Goal: Answer question/provide support

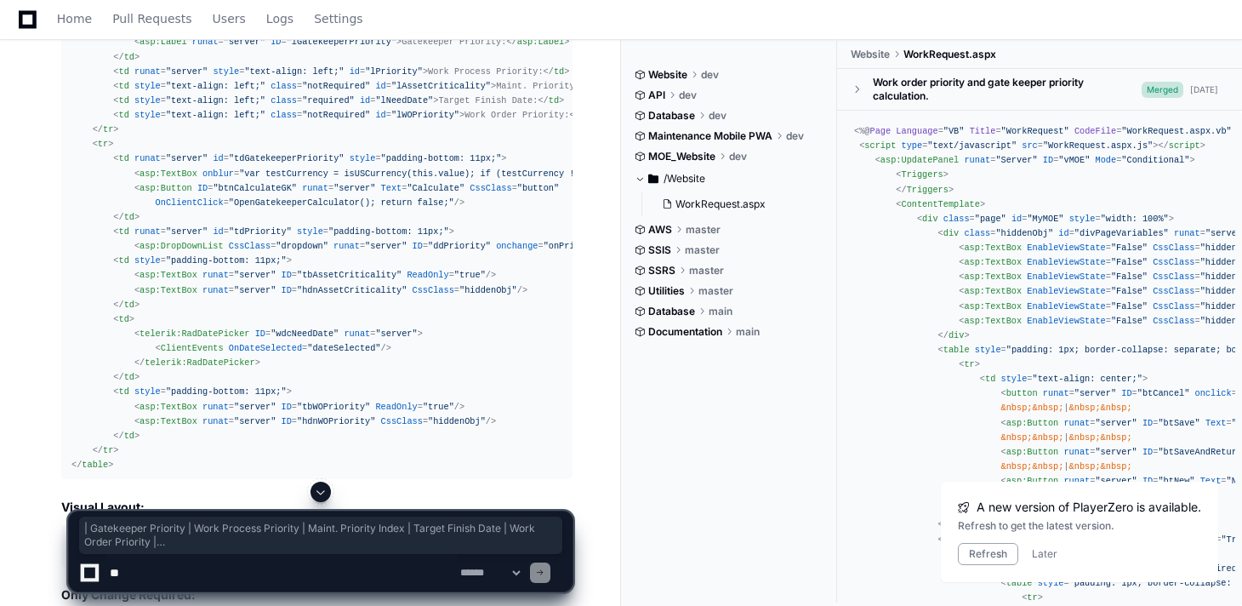
scroll to position [3574, 0]
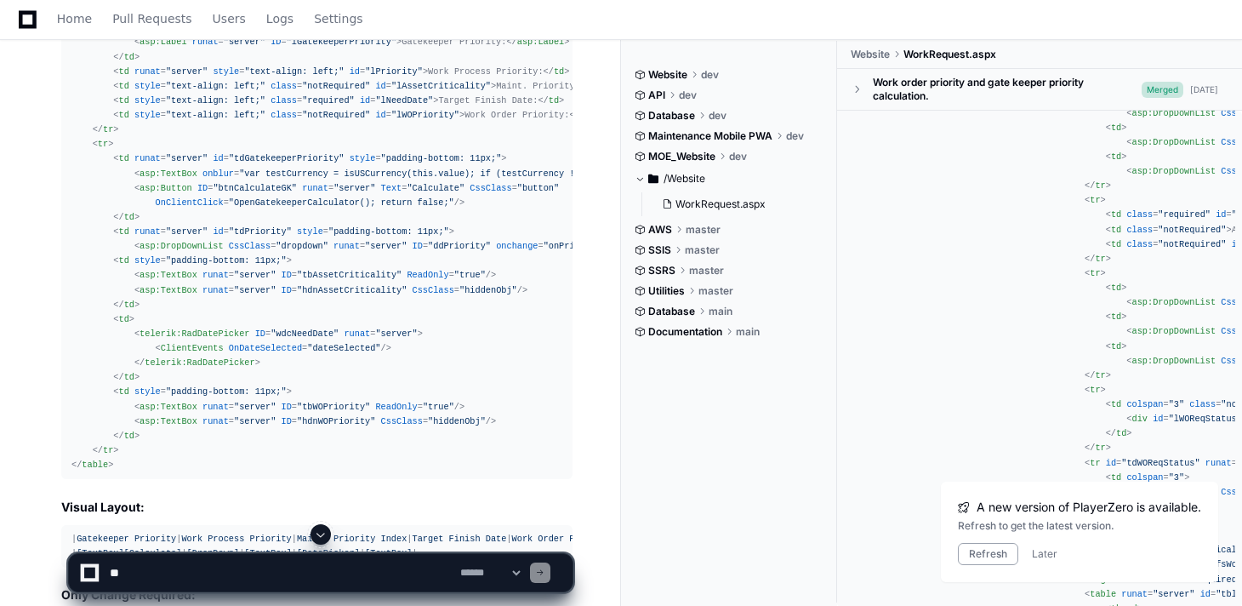
click at [150, 568] on textarea at bounding box center [281, 572] width 351 height 37
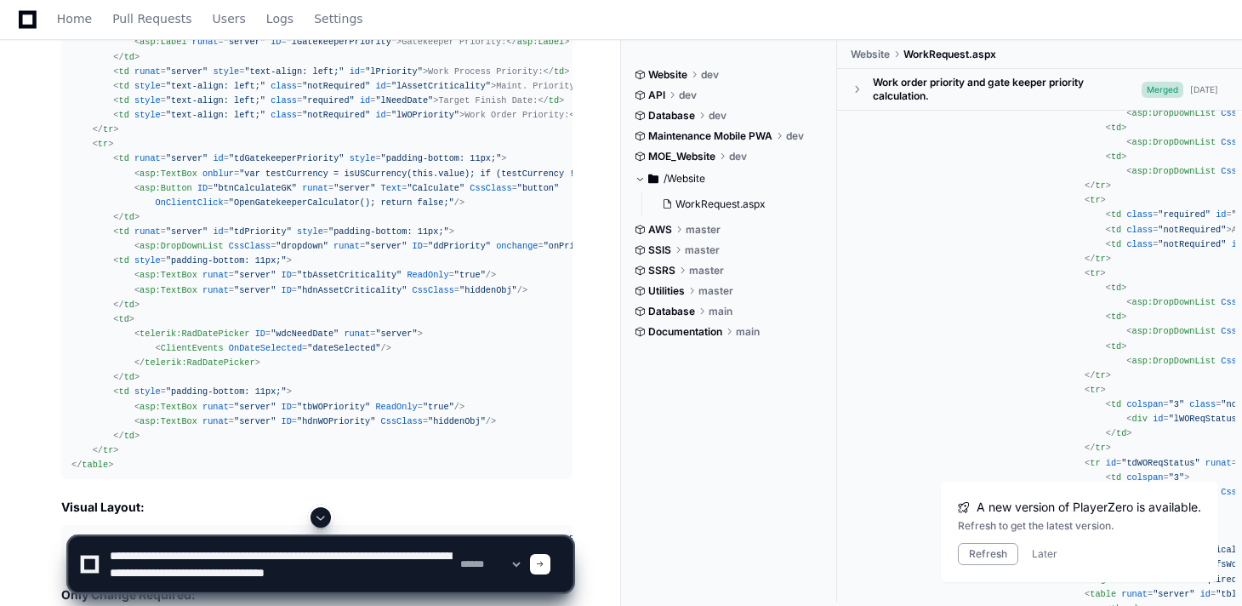
scroll to position [5, 0]
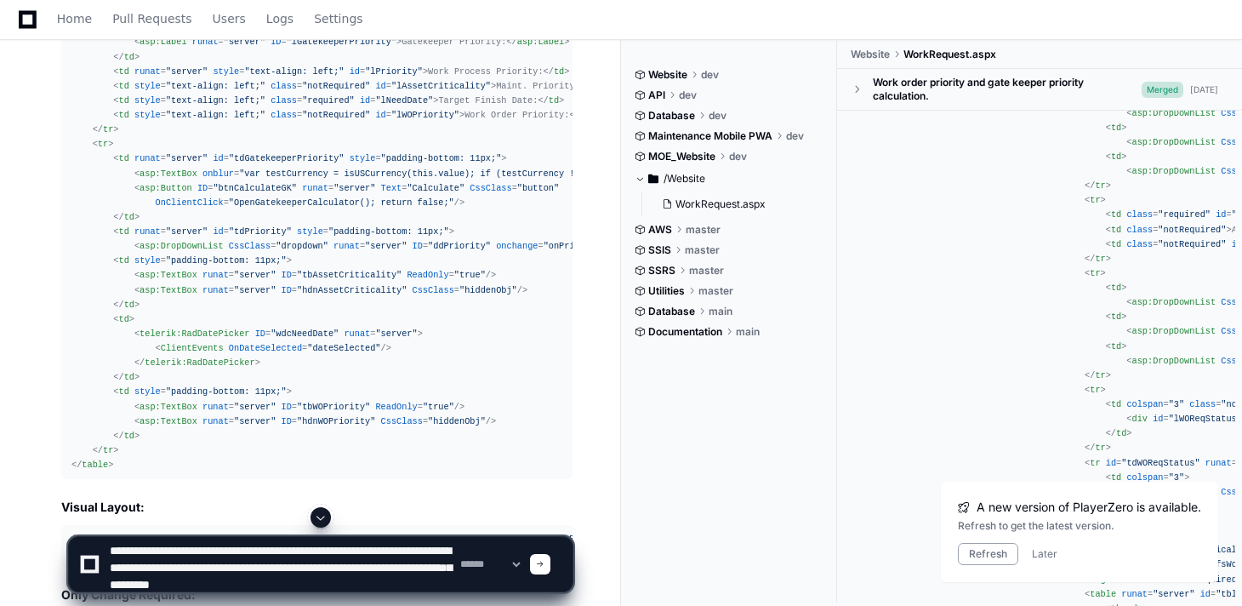
type textarea "**********"
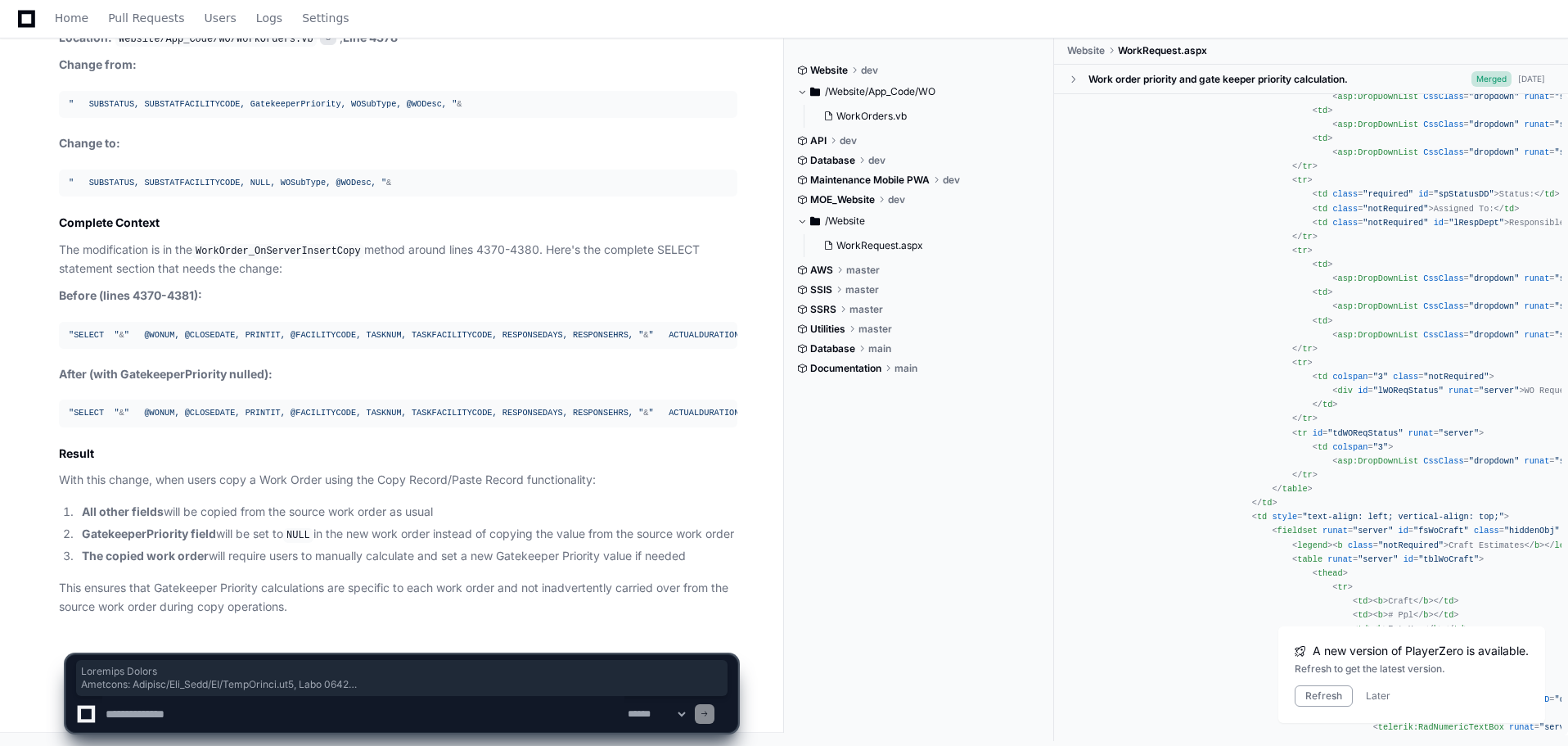
scroll to position [14584, 0]
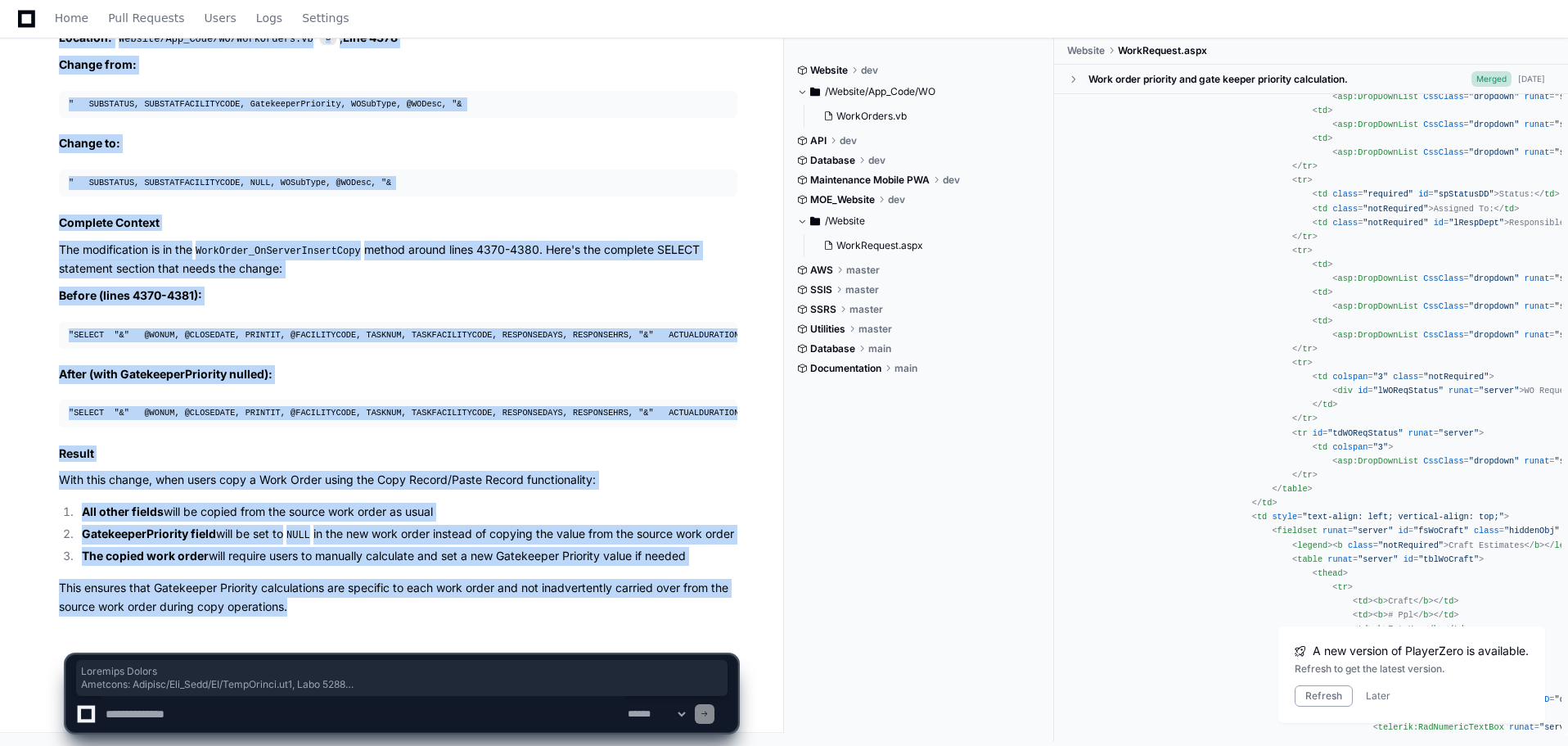
drag, startPoint x: 58, startPoint y: 260, endPoint x: 537, endPoint y: 607, distance: 591.5
click at [537, 582] on div "WorkOrders.vb 3 Now I can see the complete picture. The `WorkOrder_OnServerInse…" at bounding box center [381, 244] width 711 height 742
copy article "Required Change Location: Website/App_Code/WO/WorkOrders.vb 3 , Line 4378 Chang…"
